Goal: Contribute content: Add original content to the website for others to see

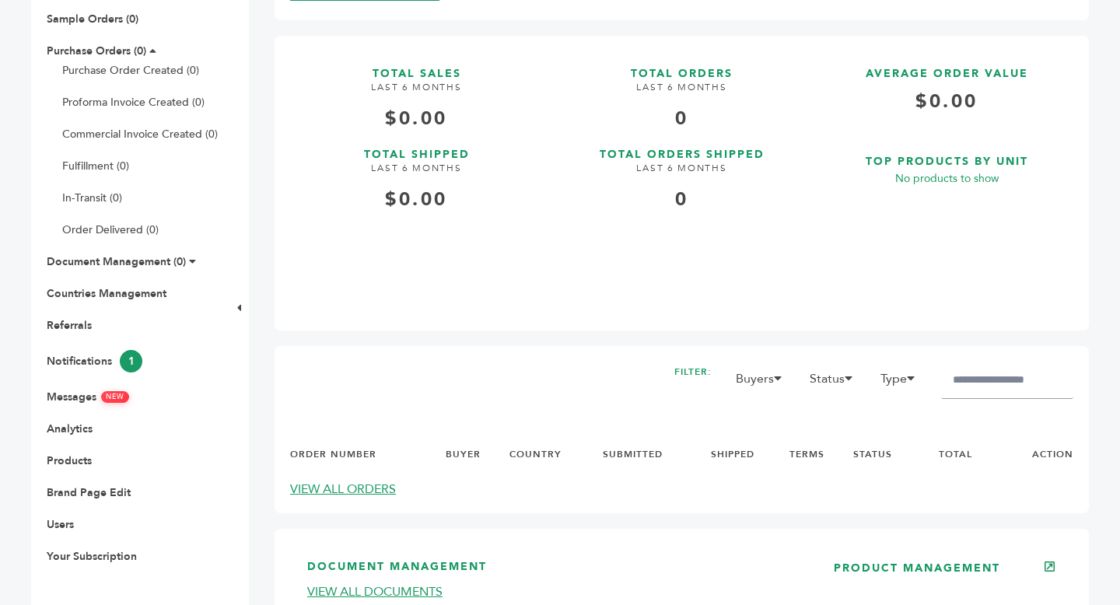
scroll to position [328, 0]
click at [79, 461] on link "Products" at bounding box center [69, 460] width 45 height 15
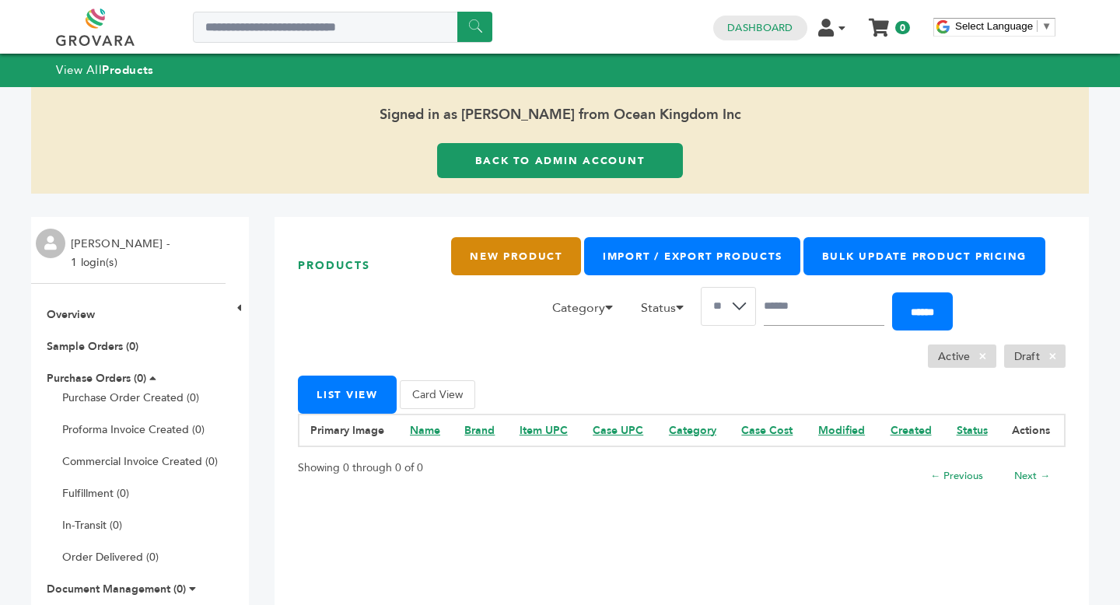
click at [505, 257] on link "New Product" at bounding box center [515, 256] width 129 height 38
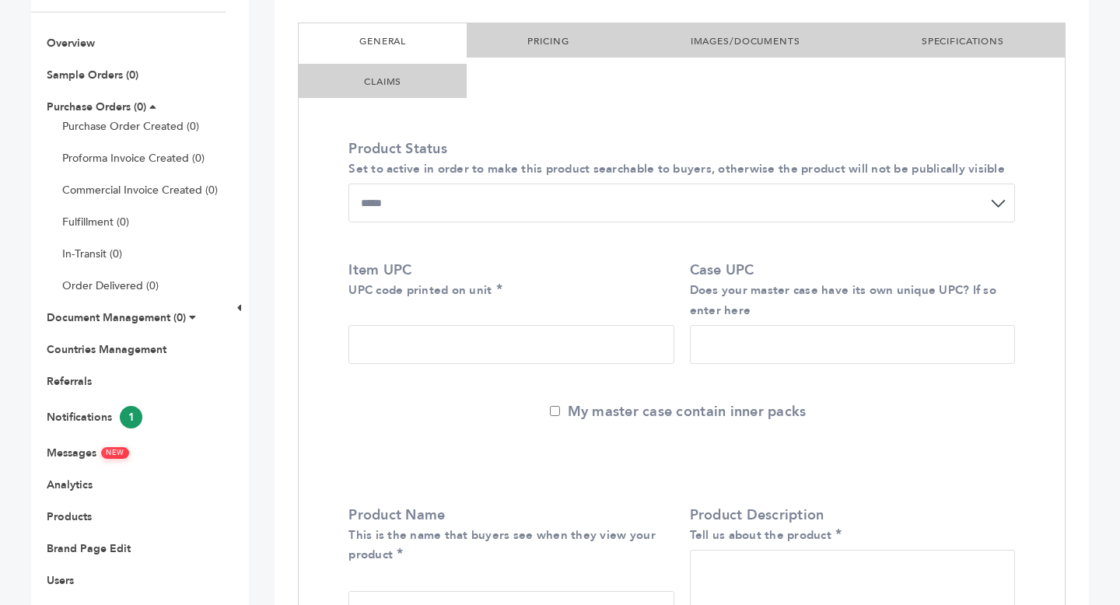
scroll to position [96, 0]
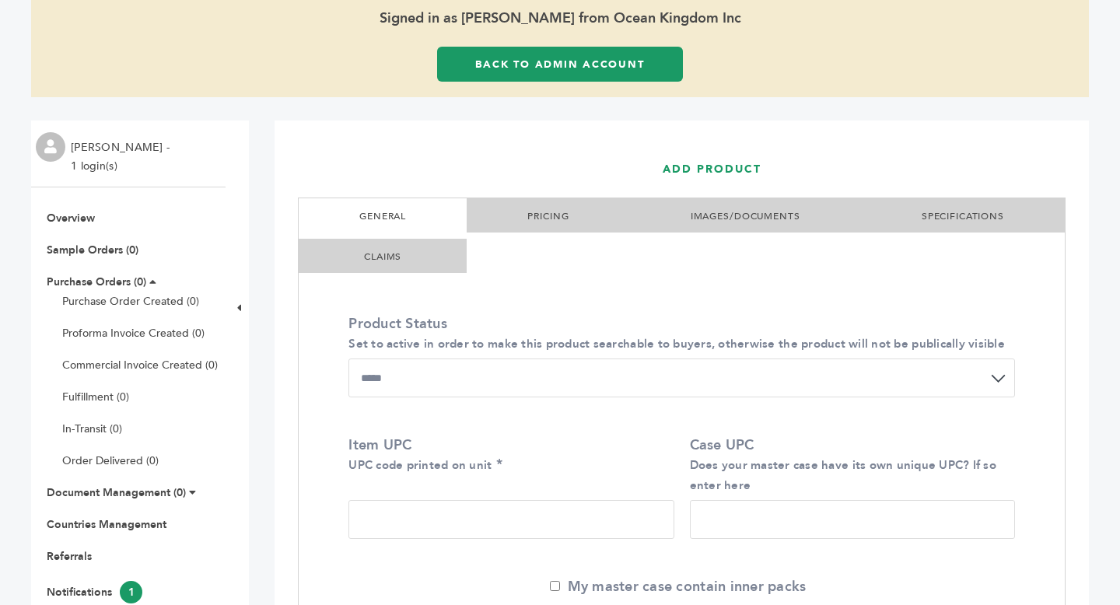
click at [545, 215] on link "PRICING" at bounding box center [547, 216] width 41 height 12
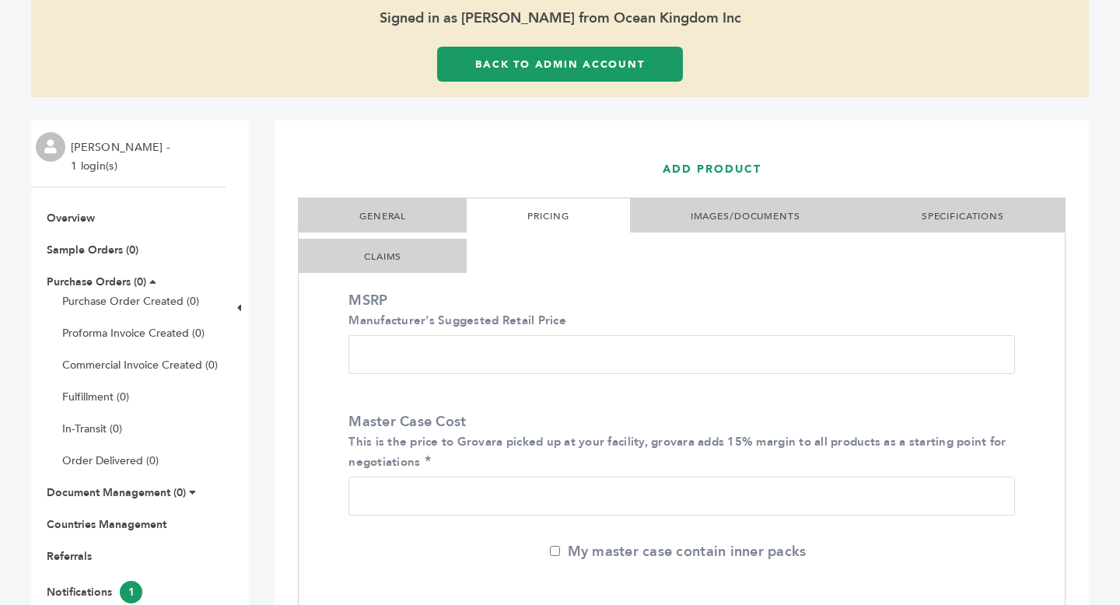
click at [749, 216] on link "IMAGES/DOCUMENTS" at bounding box center [746, 216] width 110 height 12
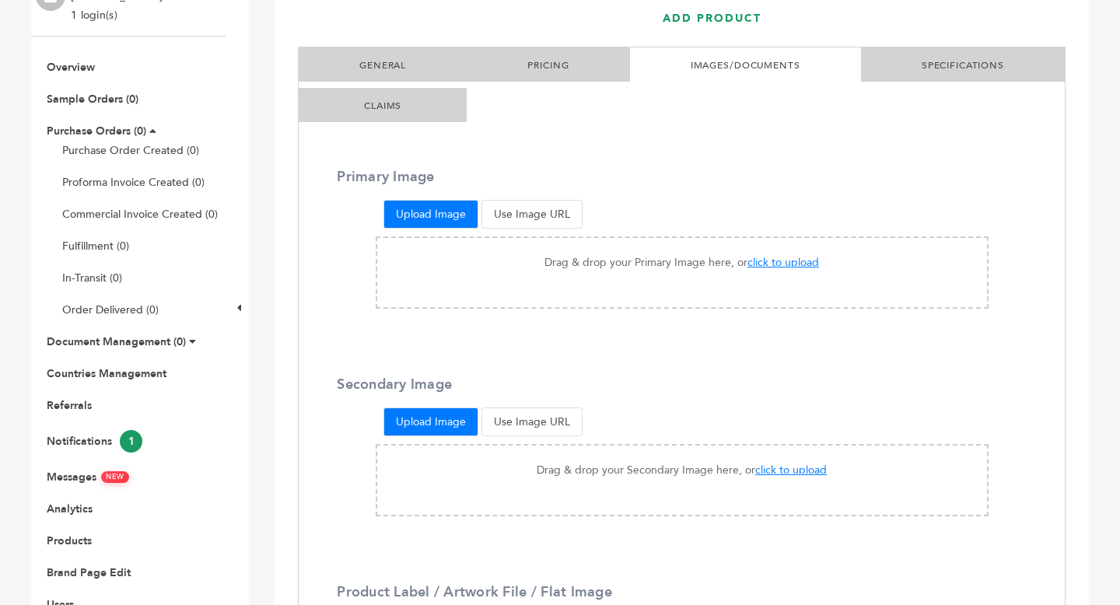
scroll to position [196, 0]
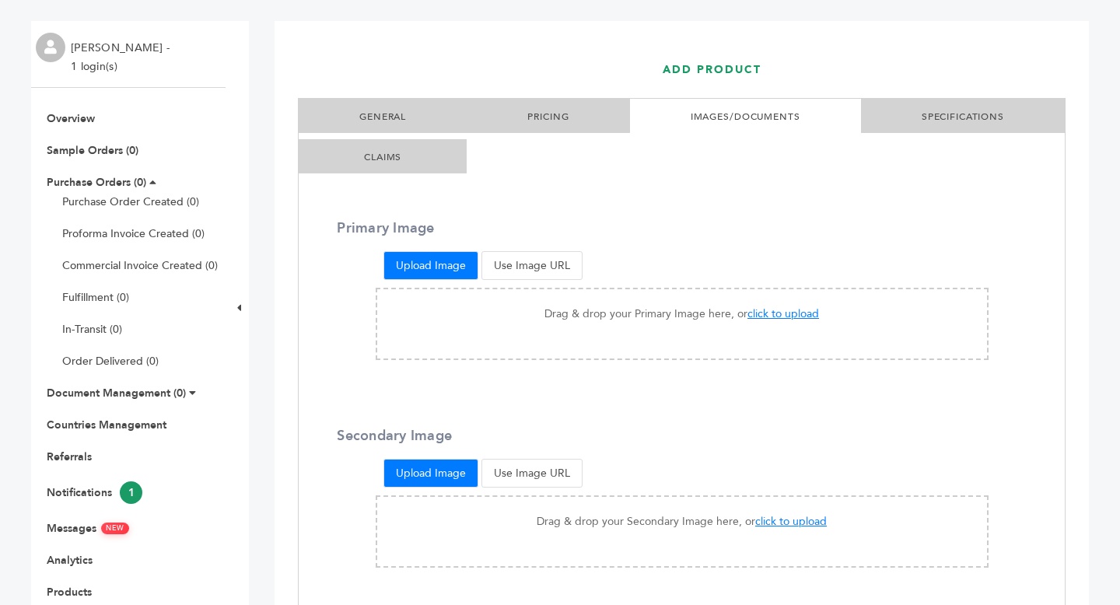
click at [972, 103] on li "SPECIFICATIONS" at bounding box center [963, 116] width 204 height 34
click at [956, 115] on link "SPECIFICATIONS" at bounding box center [963, 116] width 82 height 12
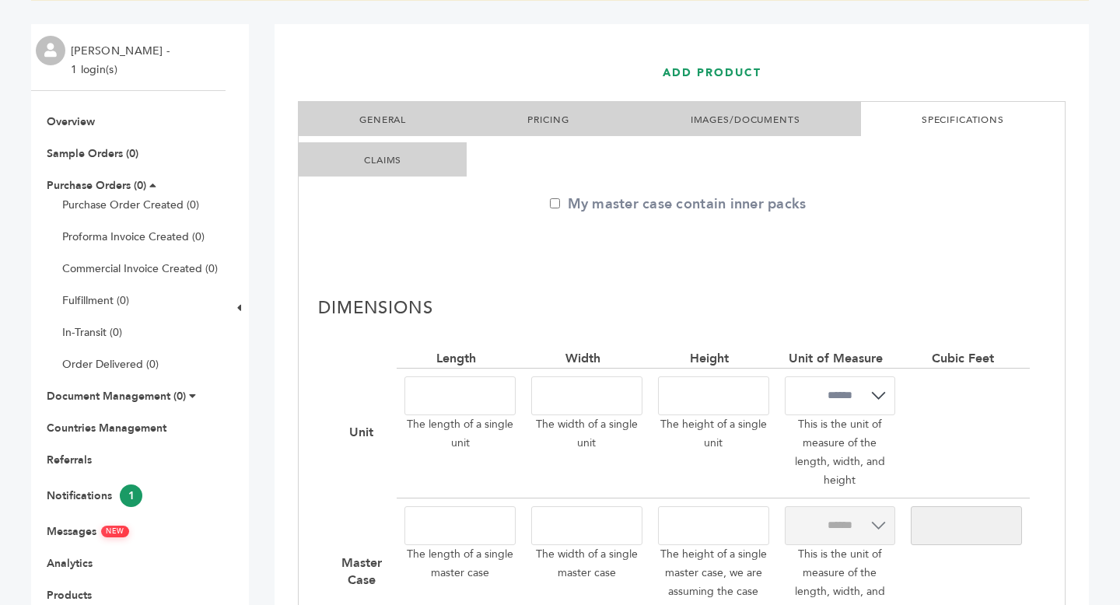
scroll to position [198, 0]
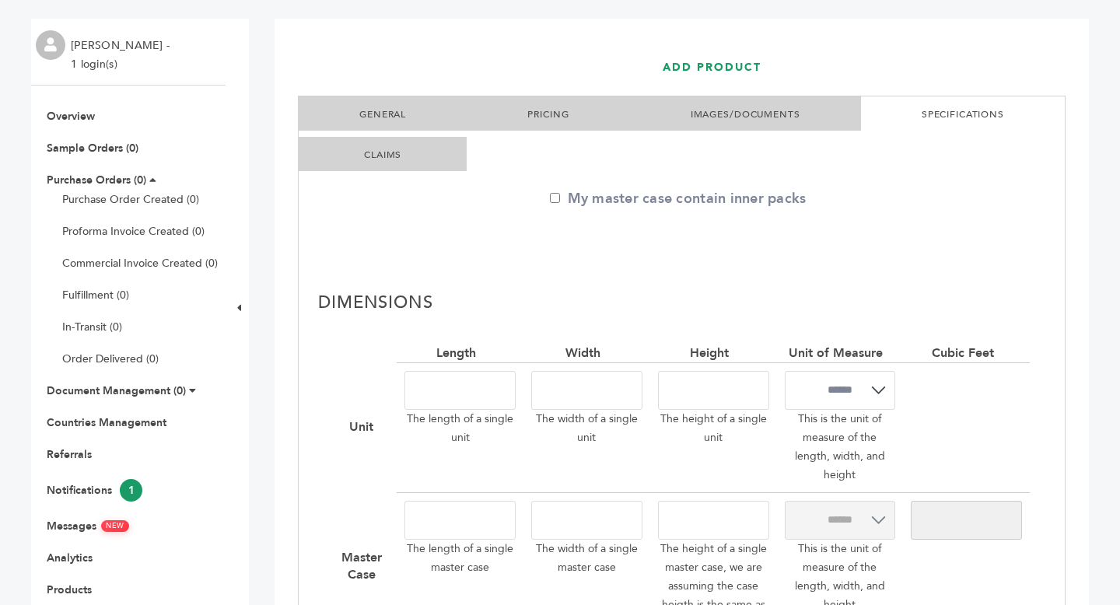
click at [405, 123] on li "GENERAL" at bounding box center [383, 113] width 168 height 34
click at [398, 114] on link "GENERAL" at bounding box center [382, 114] width 47 height 12
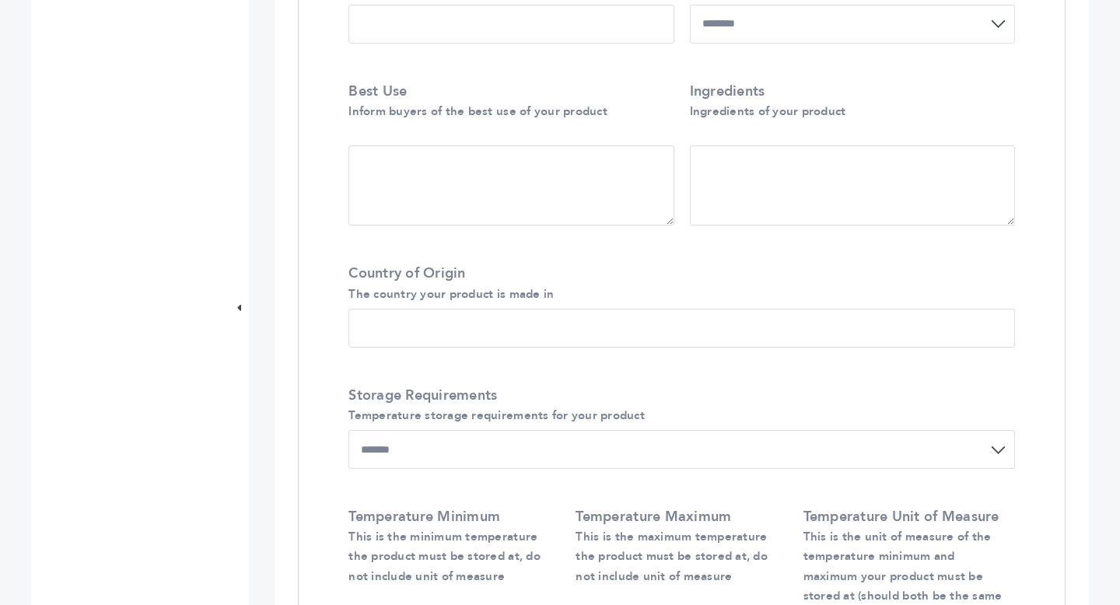
scroll to position [1004, 0]
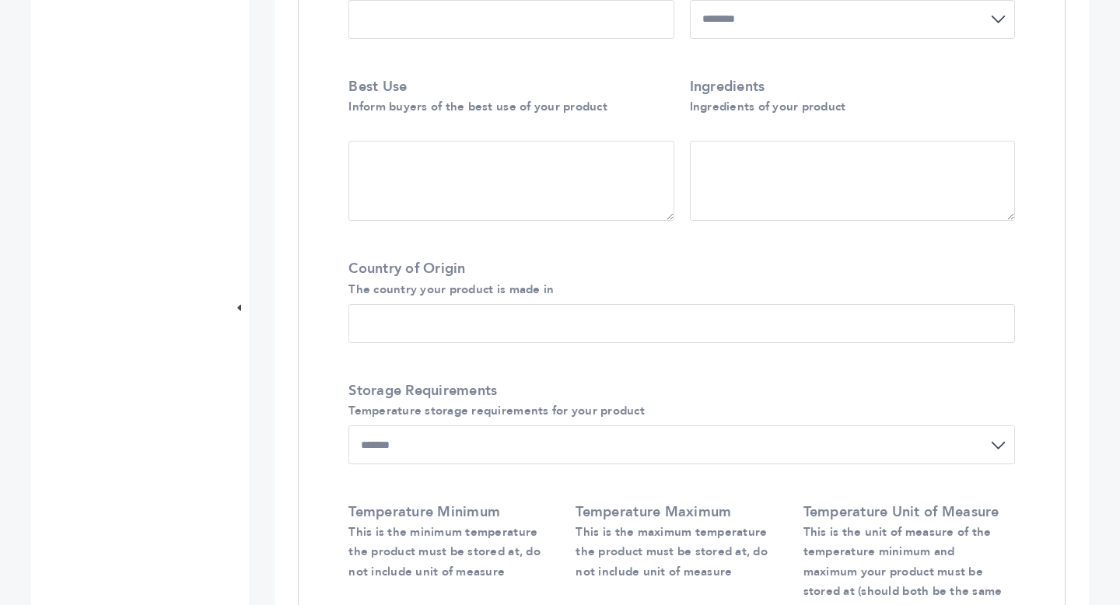
click at [443, 334] on input "Country of Origin The country your product is made in" at bounding box center [682, 323] width 667 height 39
click at [762, 456] on select "******* ******* ******* ****** ***" at bounding box center [682, 445] width 667 height 39
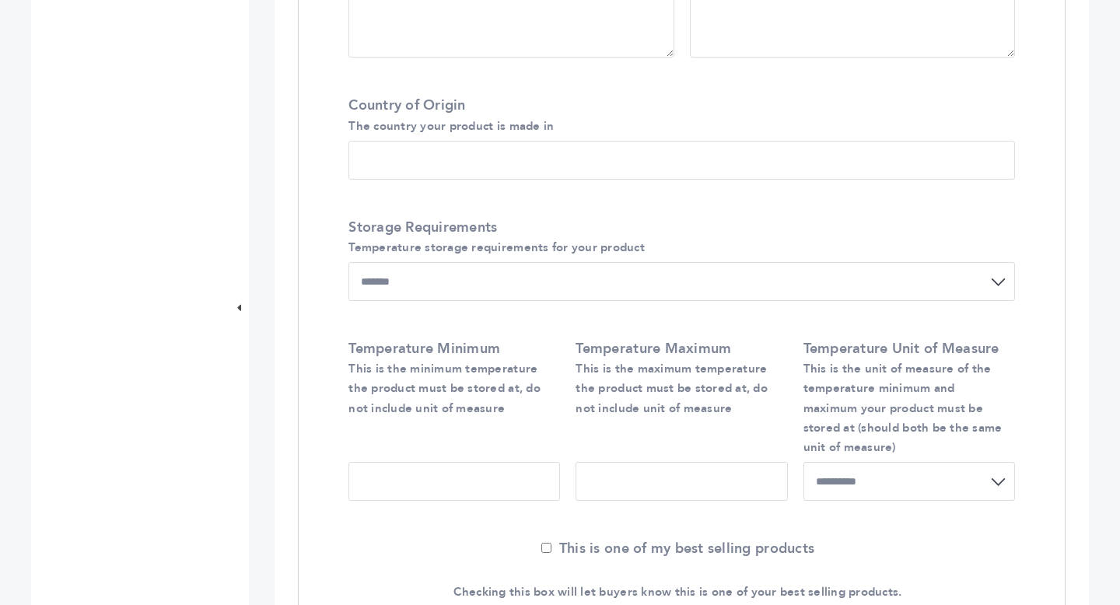
scroll to position [1037, 0]
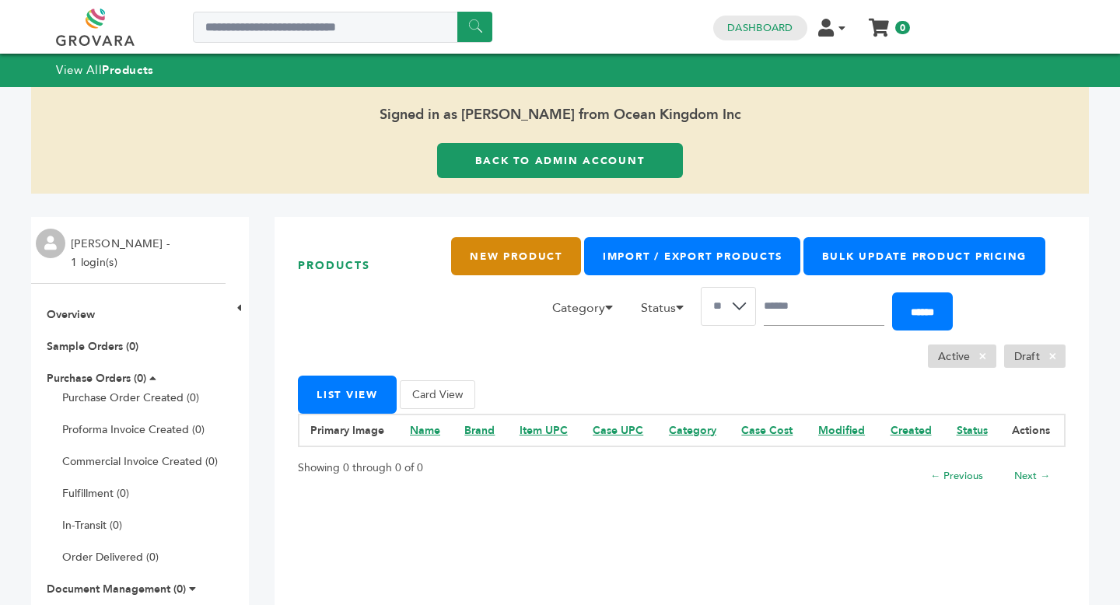
click at [552, 265] on link "New Product" at bounding box center [515, 256] width 129 height 38
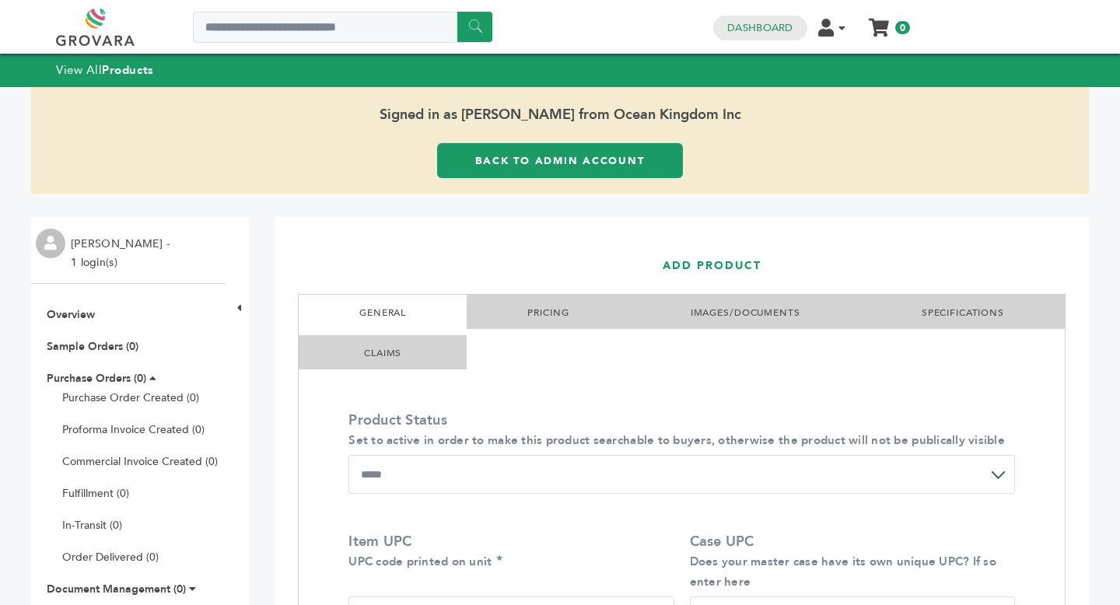
click at [531, 322] on li "PRICING" at bounding box center [548, 312] width 163 height 34
click at [551, 310] on link "PRICING" at bounding box center [547, 313] width 41 height 12
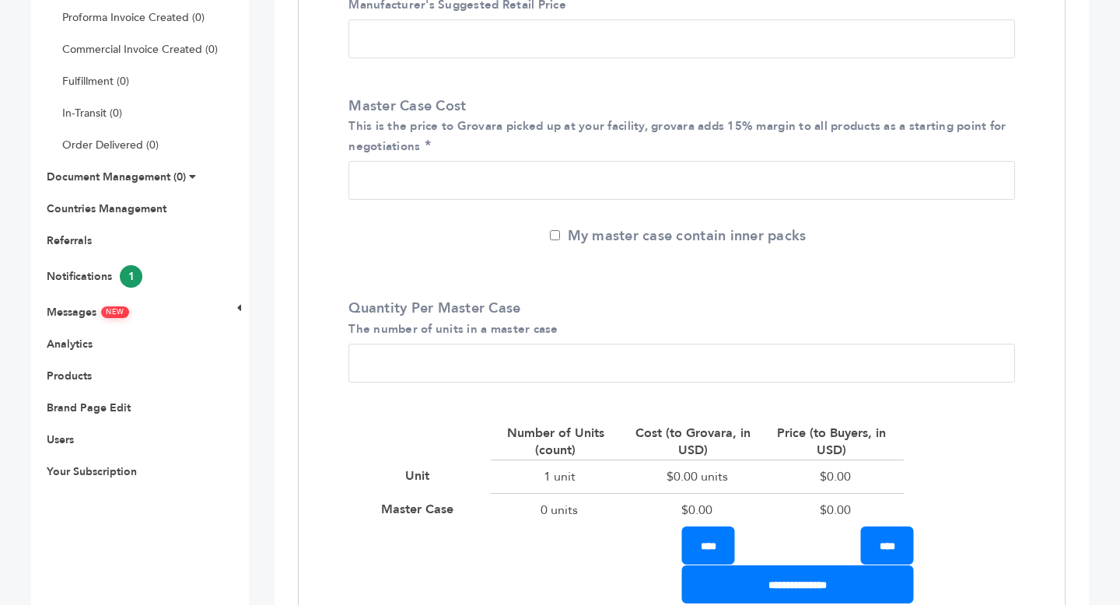
scroll to position [355, 0]
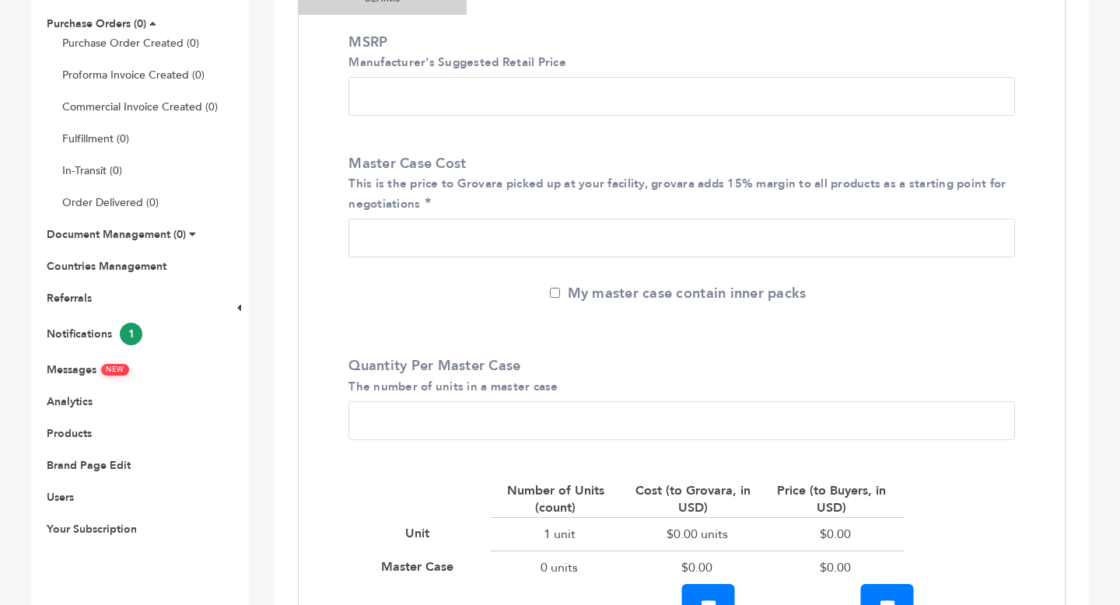
click at [397, 240] on input "Master Case Cost This is the price to Grovara picked up at your facility, grova…" at bounding box center [682, 238] width 667 height 39
type input "***"
click at [441, 415] on input "*" at bounding box center [682, 420] width 667 height 39
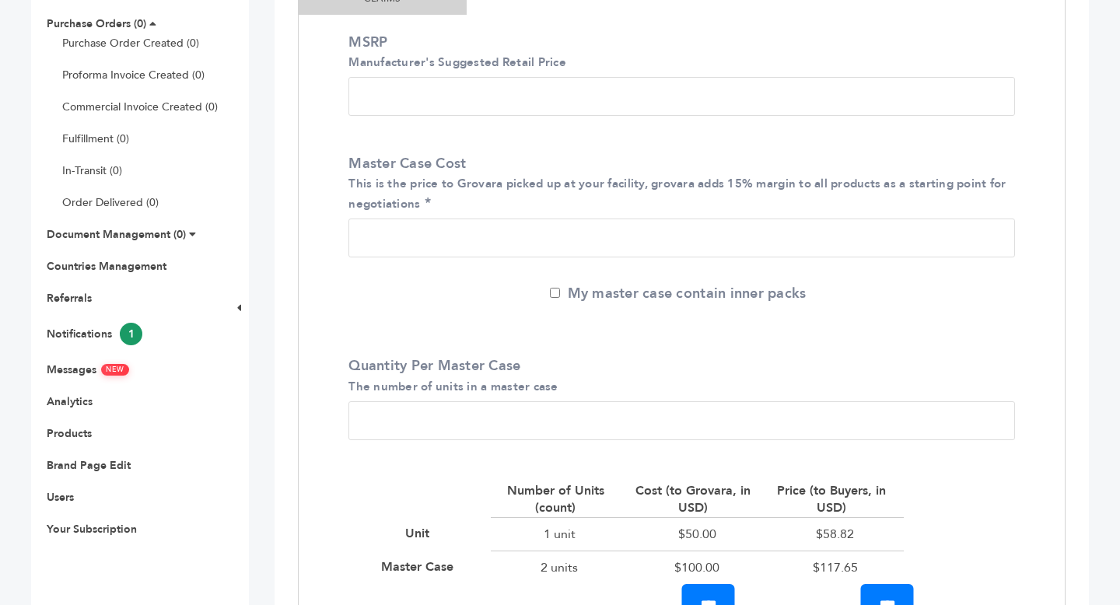
type input "*"
click at [323, 303] on div "MSRP Manufacturer's Suggested Retail Price * Master Case Cost This is the price…" at bounding box center [682, 335] width 766 height 629
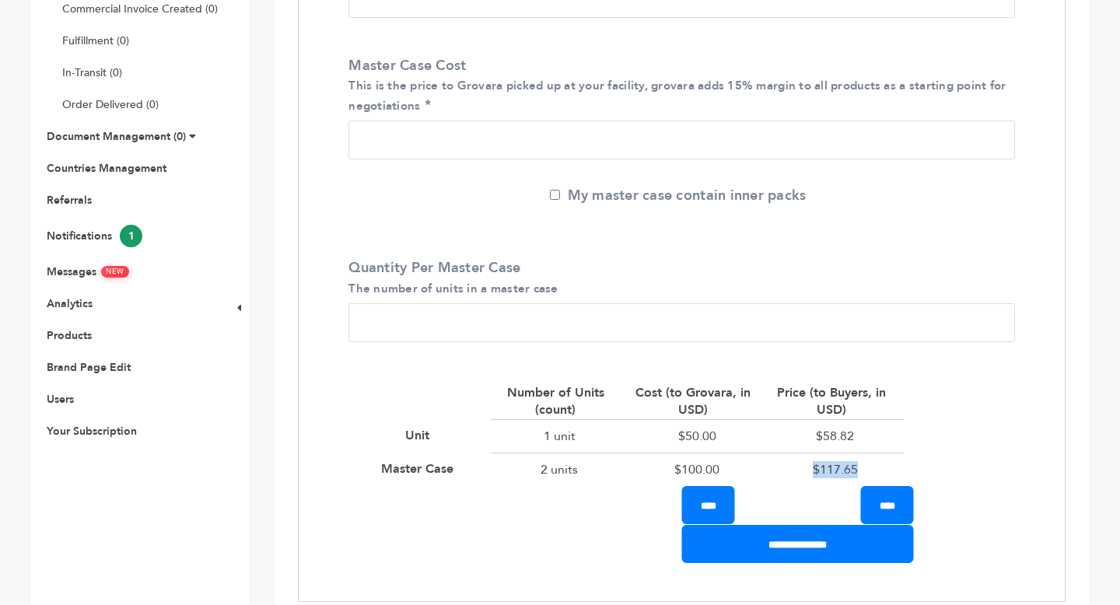
drag, startPoint x: 811, startPoint y: 464, endPoint x: 871, endPoint y: 465, distance: 60.7
click at [871, 465] on div "$117.65" at bounding box center [835, 469] width 138 height 33
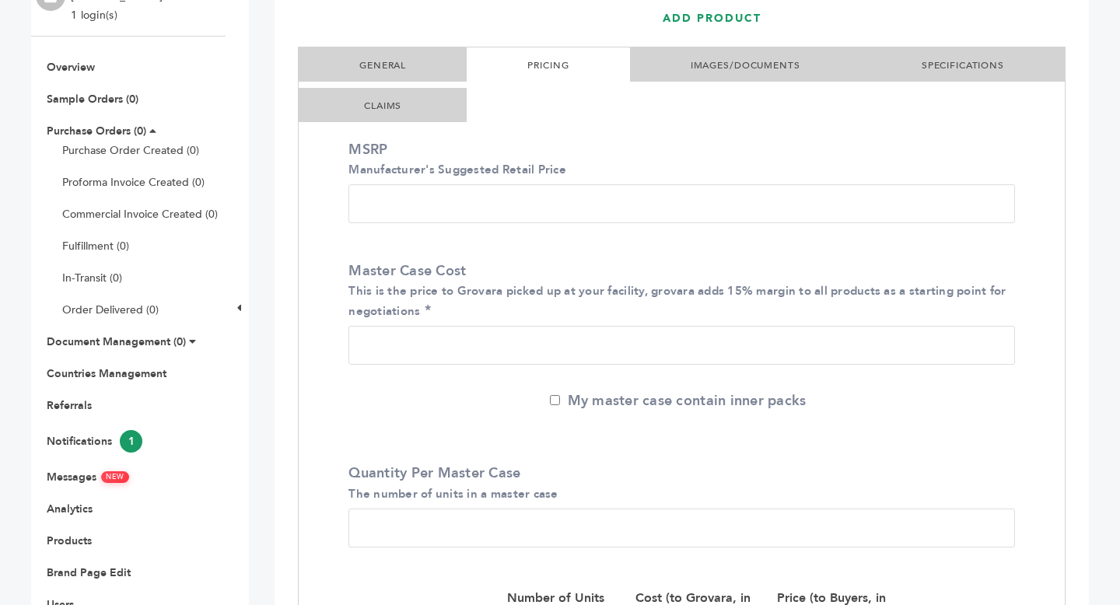
scroll to position [220, 0]
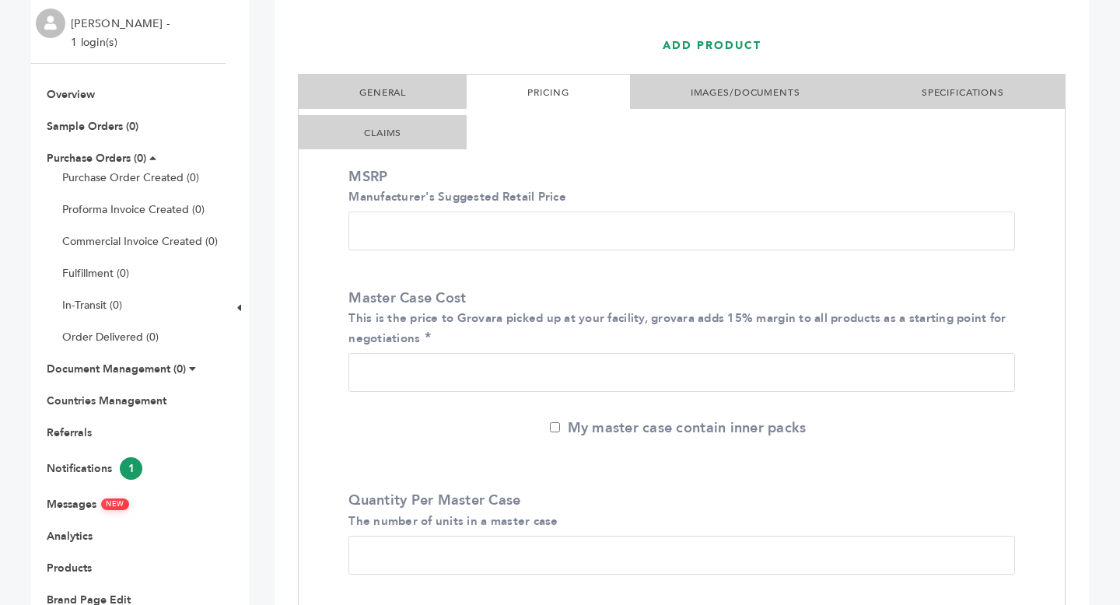
click at [404, 89] on link "GENERAL" at bounding box center [382, 92] width 47 height 12
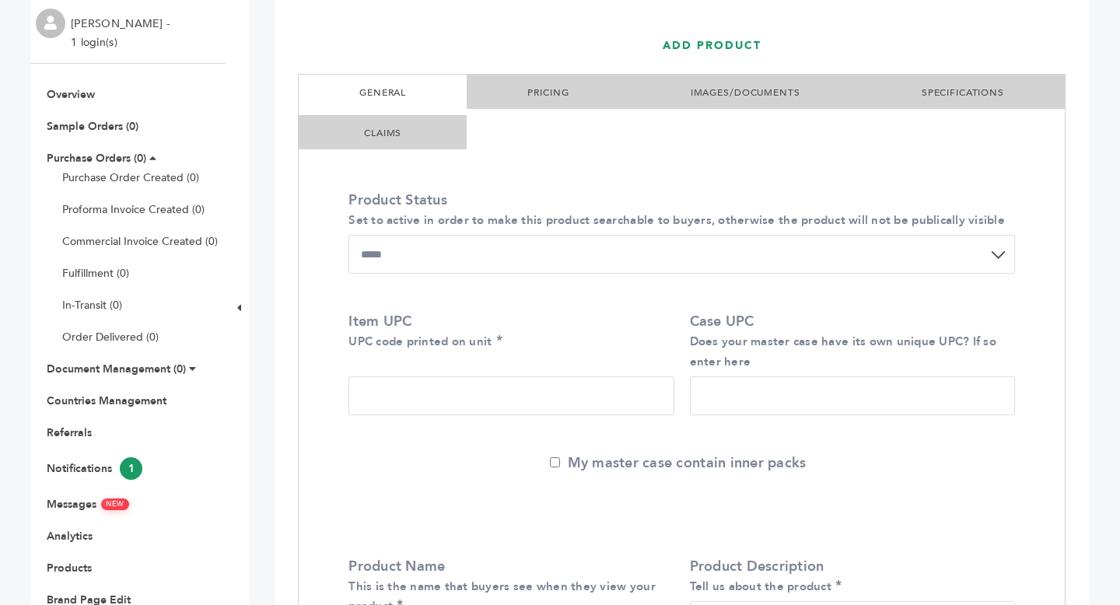
click at [494, 96] on li "PRICING" at bounding box center [548, 92] width 163 height 34
click at [541, 96] on link "PRICING" at bounding box center [547, 92] width 41 height 12
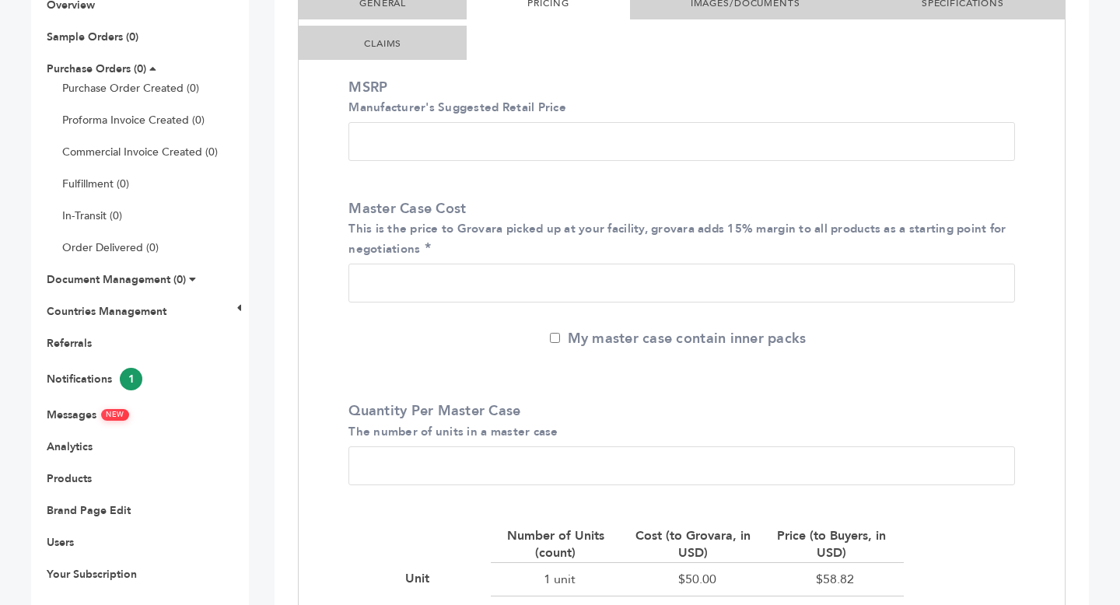
scroll to position [314, 0]
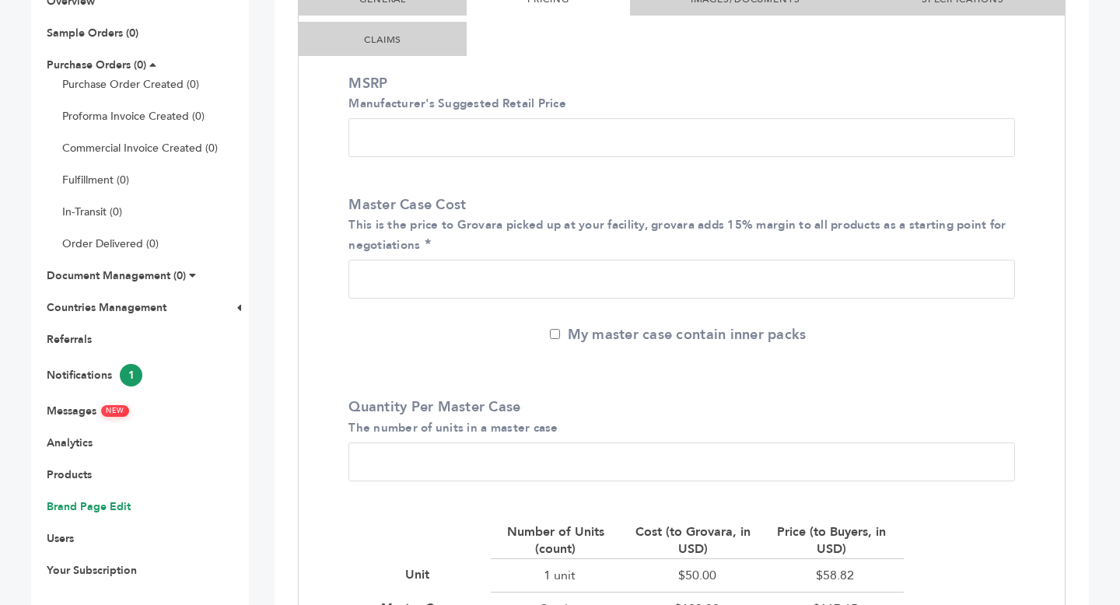
click at [86, 510] on link "Brand Page Edit" at bounding box center [89, 506] width 84 height 15
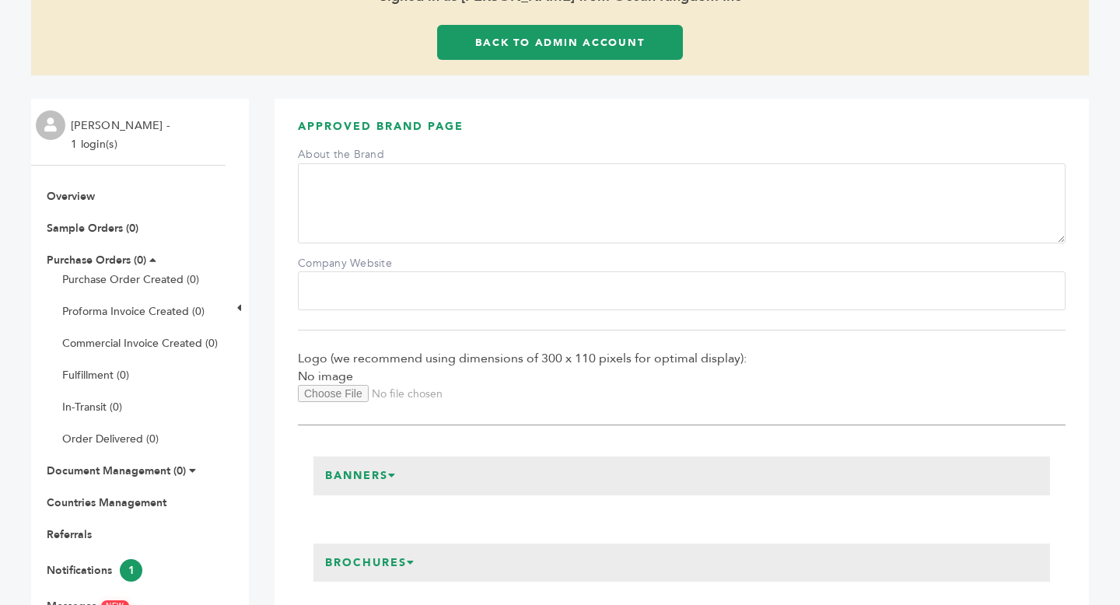
scroll to position [140, 0]
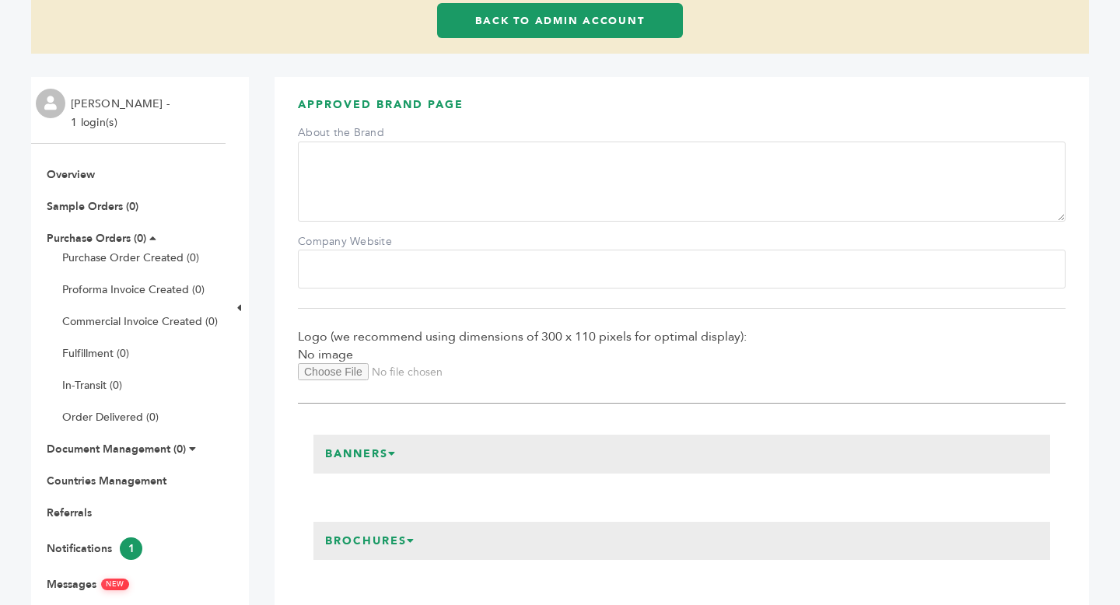
click at [359, 173] on textarea "About the Brand" at bounding box center [682, 182] width 768 height 80
click at [378, 289] on input "Company Website" at bounding box center [682, 269] width 768 height 39
click at [697, 374] on div "Logo (we recommend using dimensions of 300 x 110 pixels for optimal display): N…" at bounding box center [682, 365] width 768 height 75
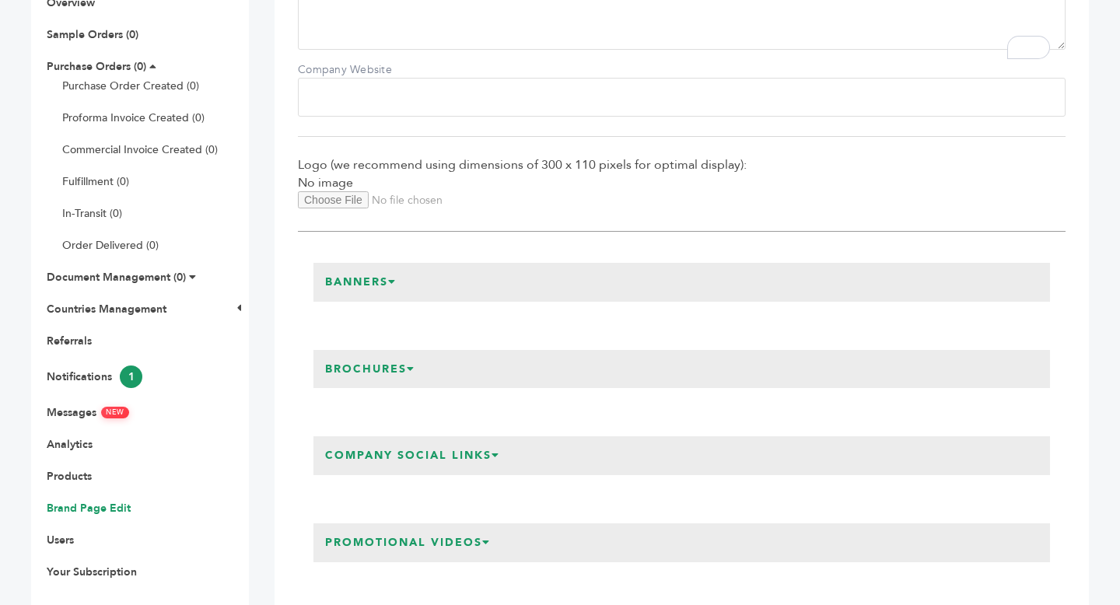
scroll to position [334, 0]
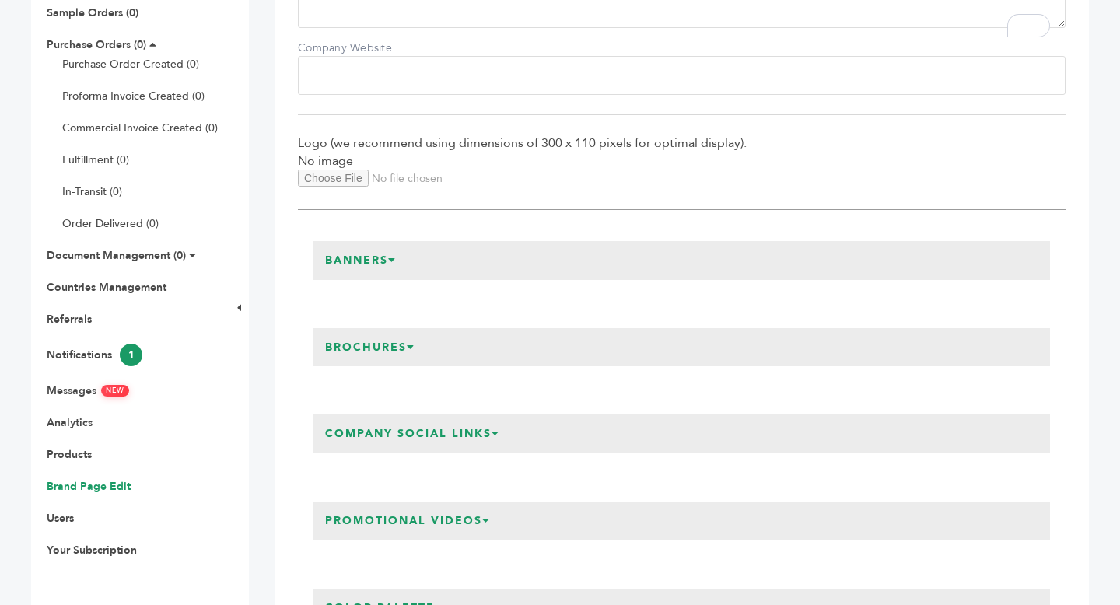
click at [375, 280] on h3 "Banners" at bounding box center [361, 260] width 95 height 39
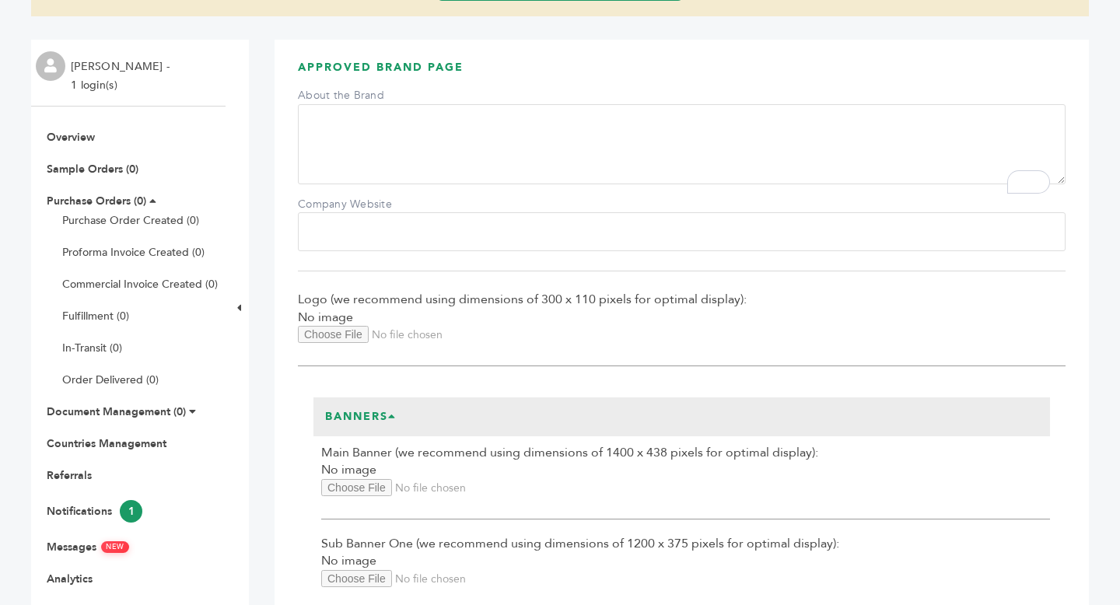
scroll to position [0, 0]
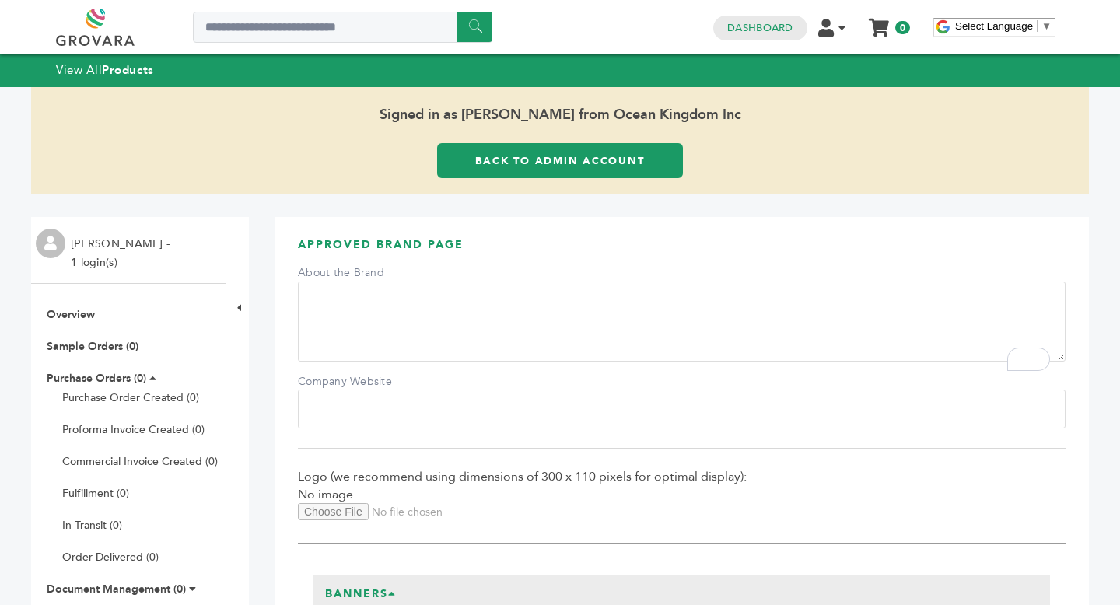
click at [594, 156] on link "Back to Admin Account" at bounding box center [560, 160] width 246 height 35
